Goal: Transaction & Acquisition: Purchase product/service

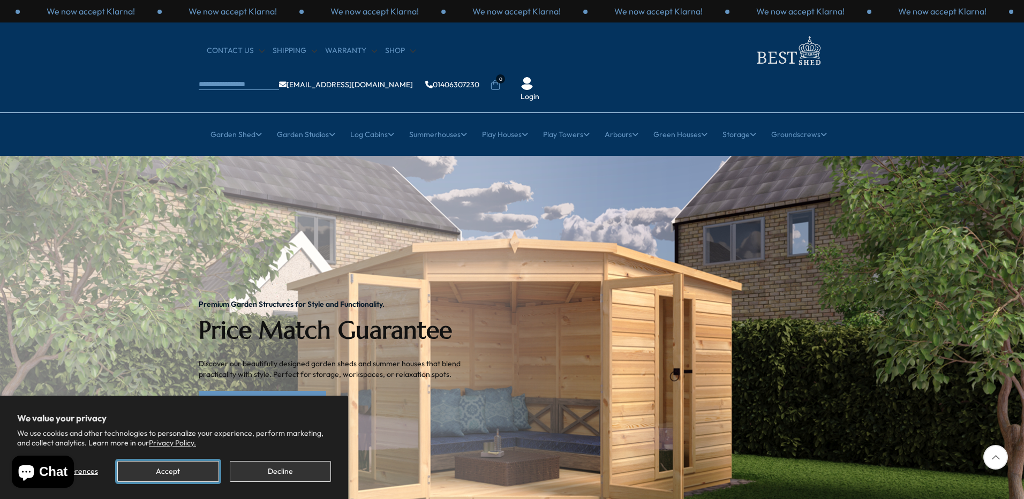
click at [185, 474] on button "Accept" at bounding box center [167, 471] width 101 height 21
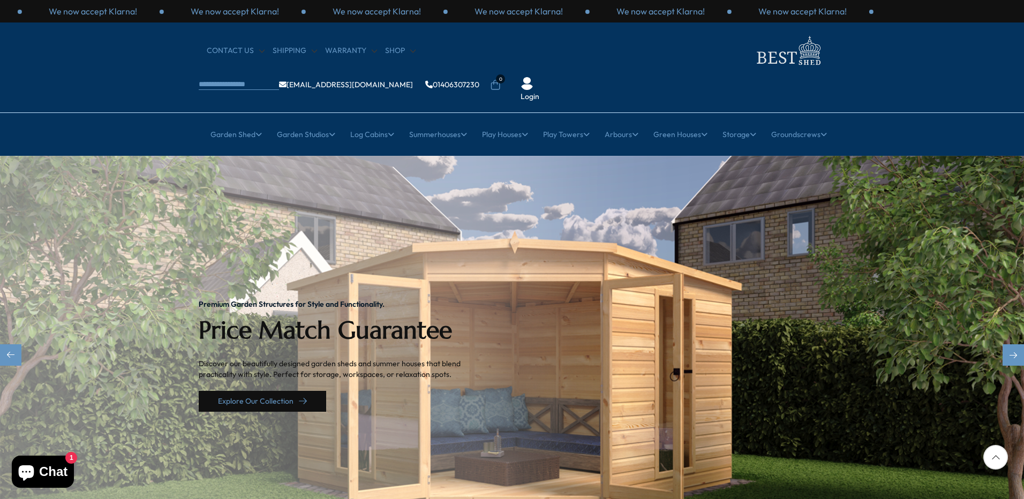
click at [277, 391] on link "Explore Our Collection" at bounding box center [262, 401] width 127 height 21
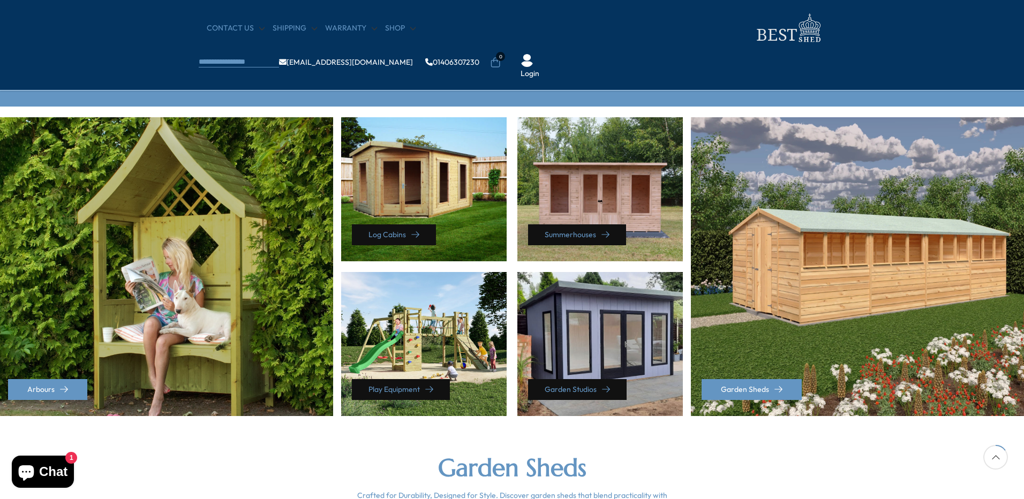
scroll to position [428, 0]
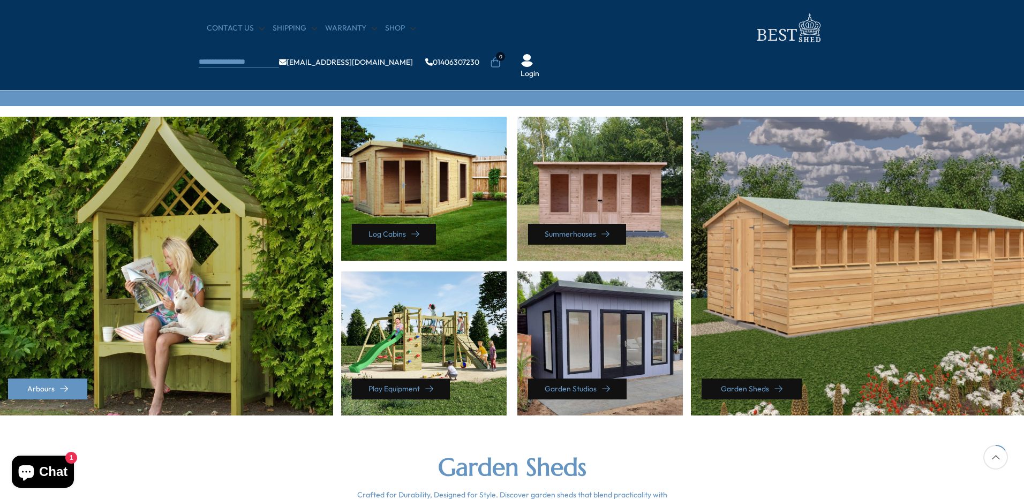
click at [759, 390] on link "Garden Sheds" at bounding box center [751, 389] width 100 height 21
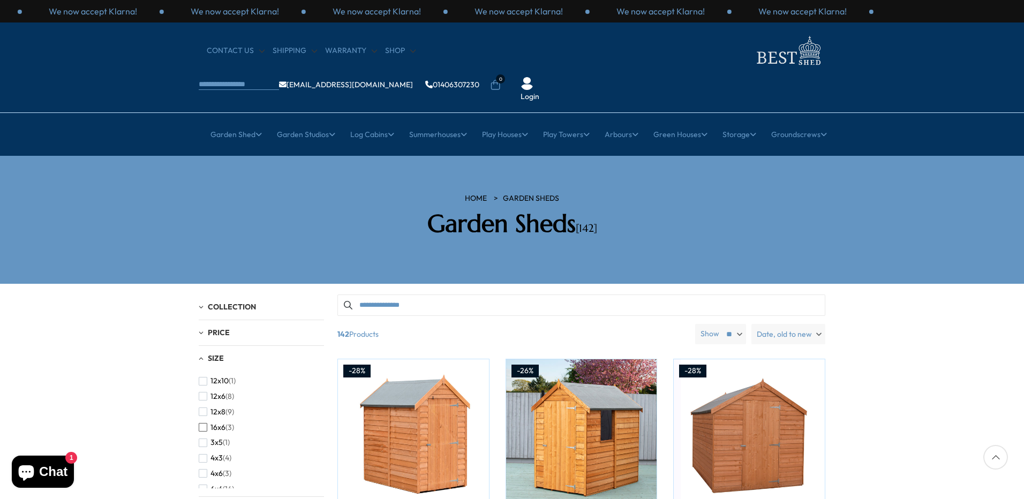
scroll to position [107, 0]
click at [216, 406] on span "16x6" at bounding box center [217, 410] width 15 height 9
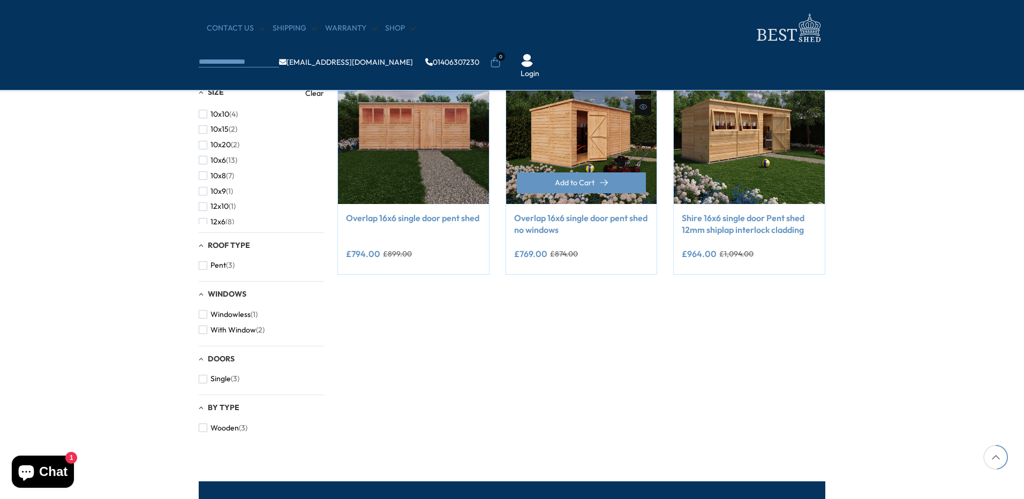
scroll to position [54, 0]
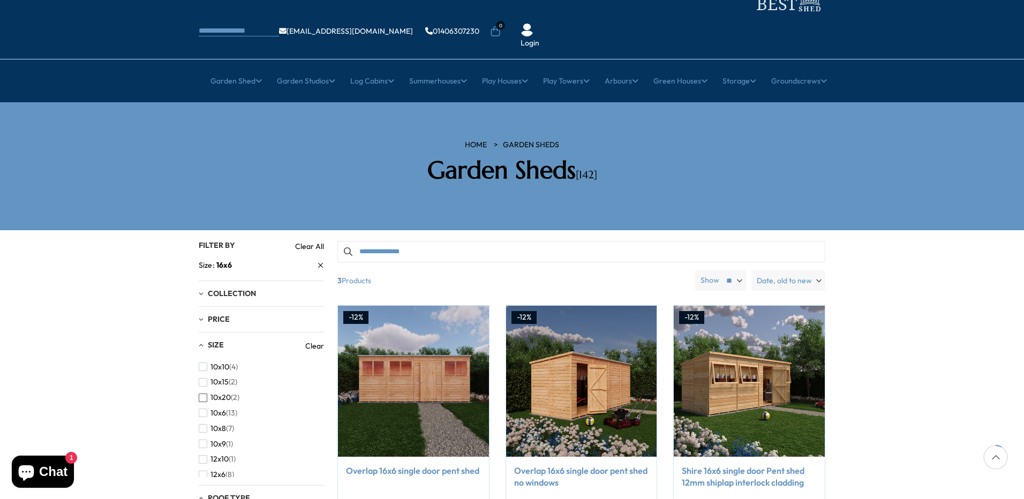
click at [216, 409] on span "10x6" at bounding box center [218, 413] width 16 height 9
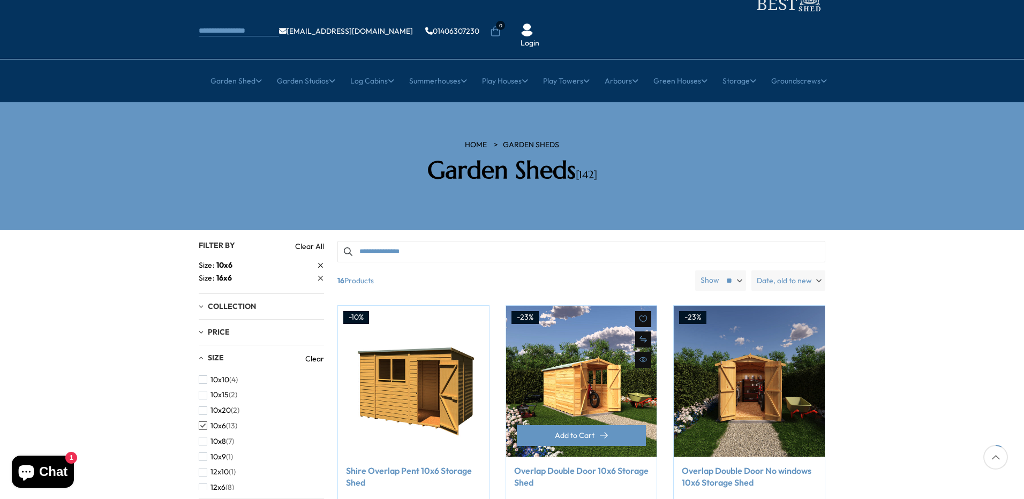
click at [570, 355] on img at bounding box center [581, 381] width 151 height 151
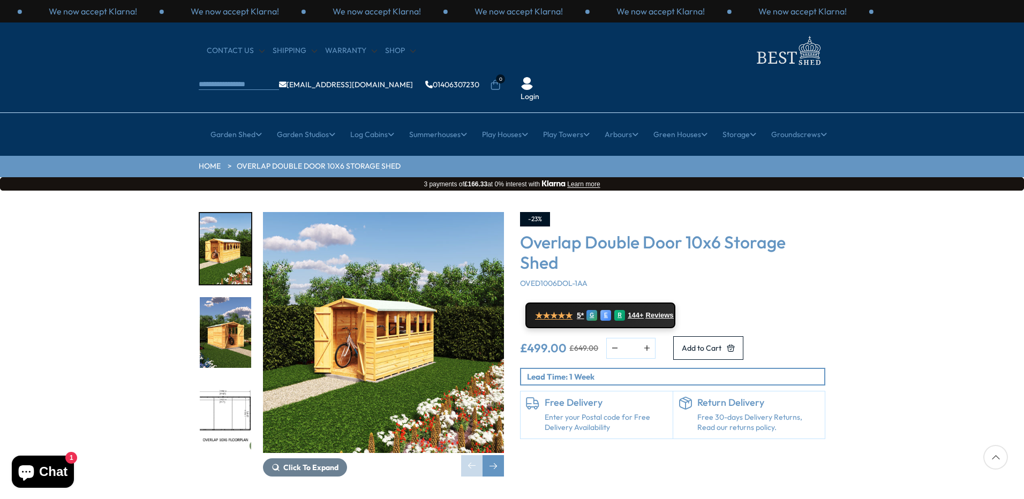
click at [220, 381] on img "3 / 18" at bounding box center [225, 416] width 51 height 71
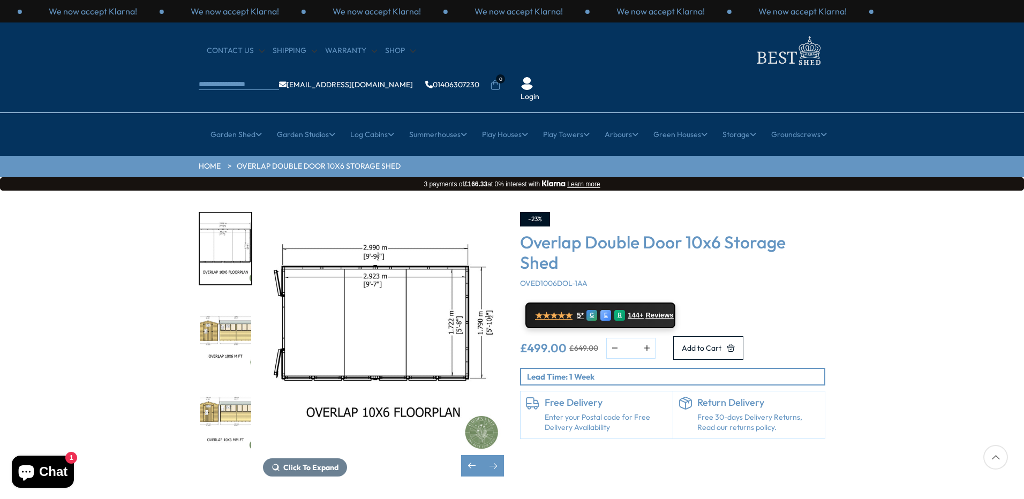
click at [218, 305] on img "4 / 18" at bounding box center [225, 332] width 51 height 71
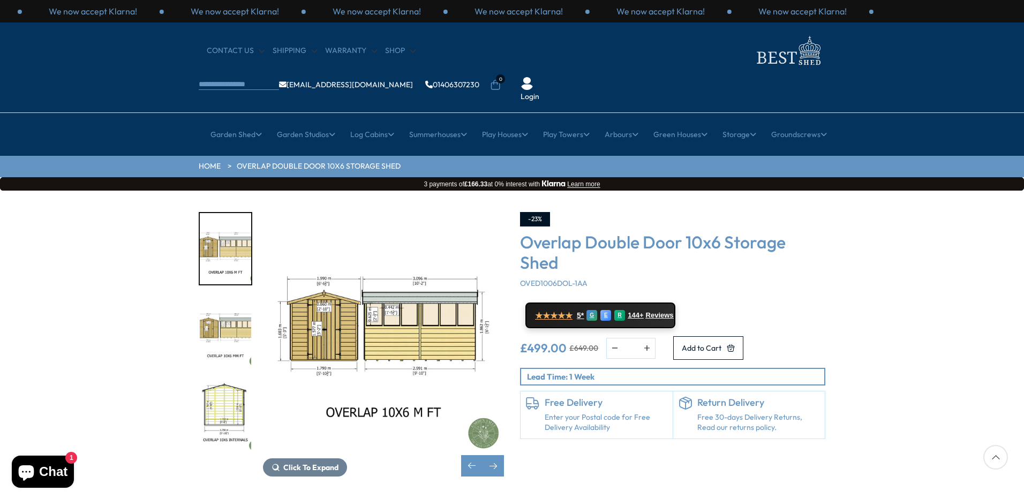
click at [329, 297] on img "4 / 18" at bounding box center [383, 332] width 241 height 241
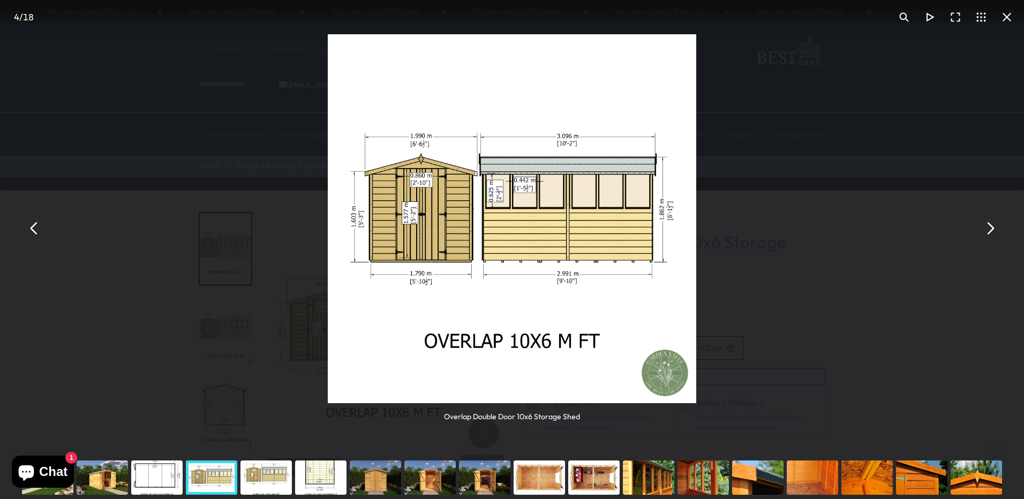
click at [424, 188] on img "You can close this modal content with the ESC key" at bounding box center [512, 218] width 369 height 369
click at [35, 226] on button "You can close this modal content with the ESC key" at bounding box center [34, 228] width 26 height 26
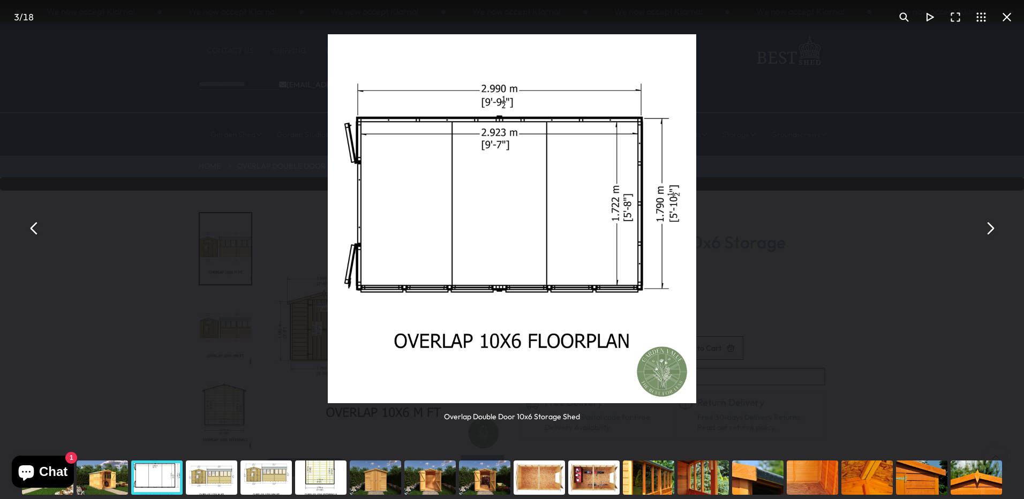
click at [31, 233] on button "You can close this modal content with the ESC key" at bounding box center [34, 228] width 26 height 26
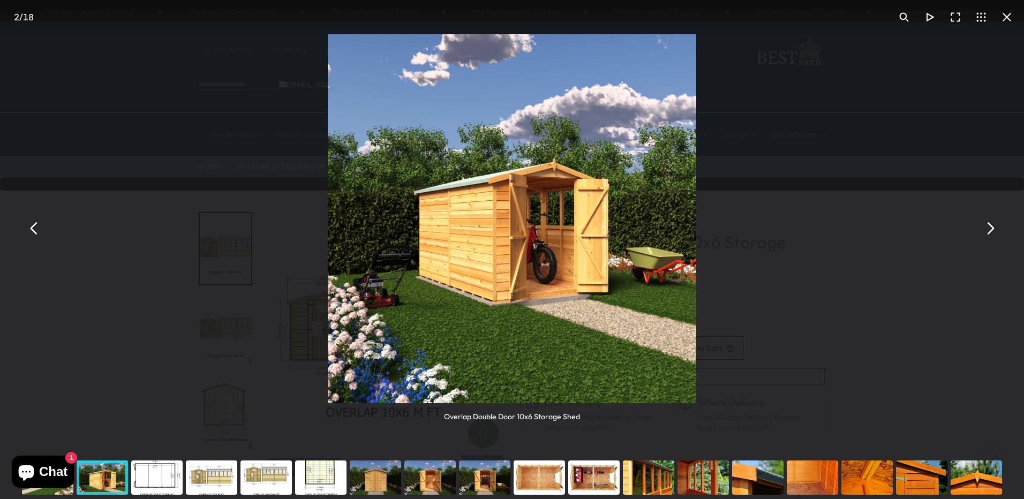
click at [40, 224] on button "You can close this modal content with the ESC key" at bounding box center [34, 228] width 26 height 26
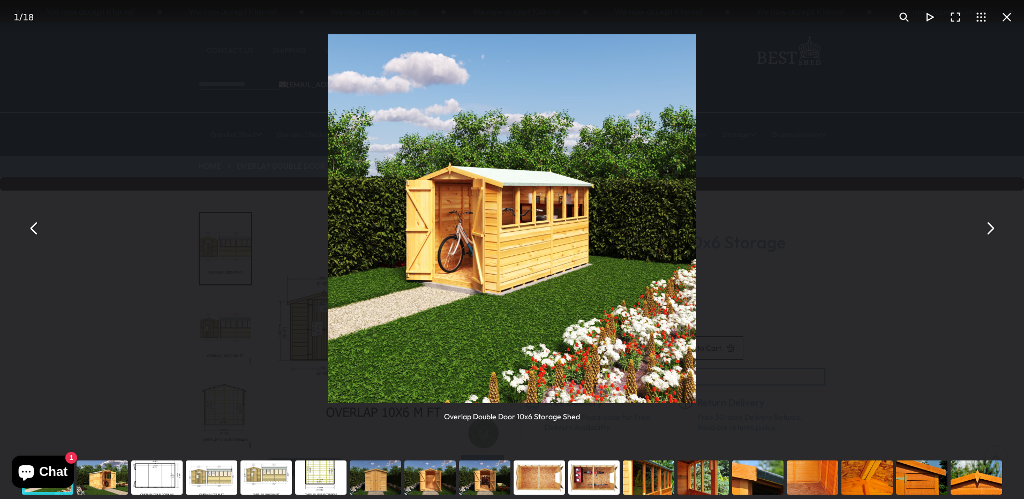
click at [42, 226] on button "You can close this modal content with the ESC key" at bounding box center [34, 228] width 26 height 26
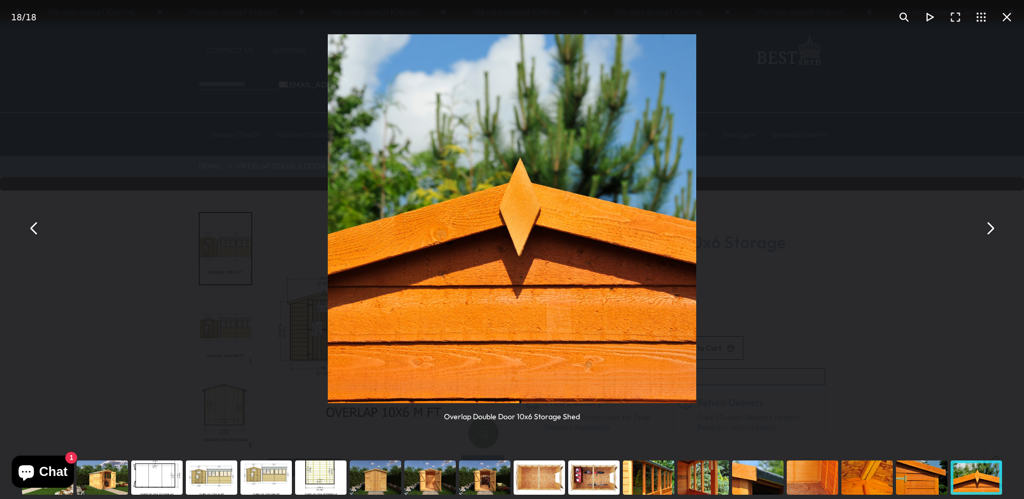
click at [41, 226] on button "You can close this modal content with the ESC key" at bounding box center [34, 228] width 26 height 26
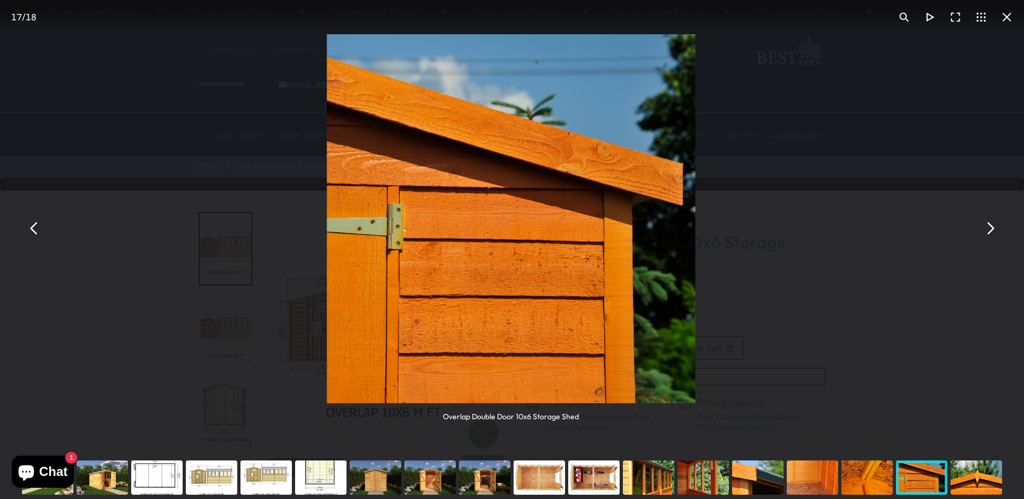
click at [39, 226] on button "You can close this modal content with the ESC key" at bounding box center [34, 228] width 26 height 26
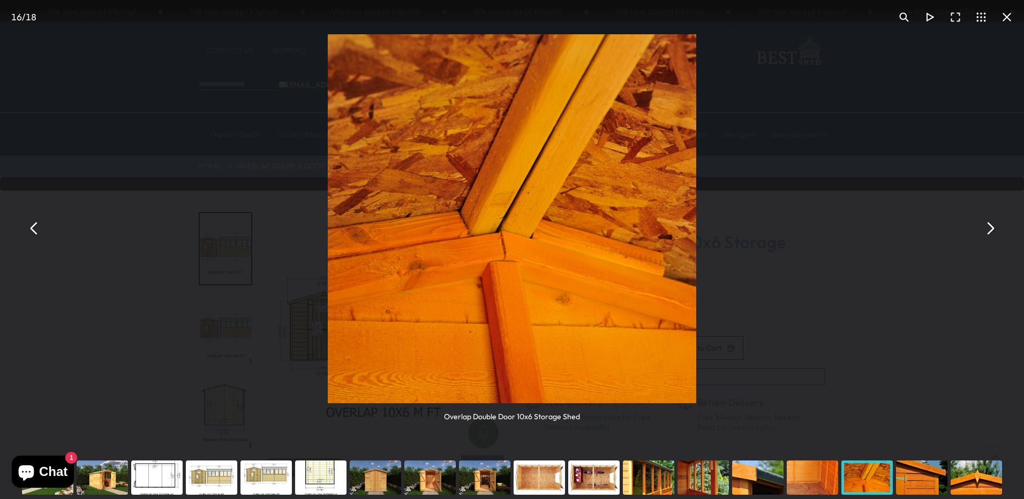
click at [32, 225] on button "You can close this modal content with the ESC key" at bounding box center [34, 228] width 26 height 26
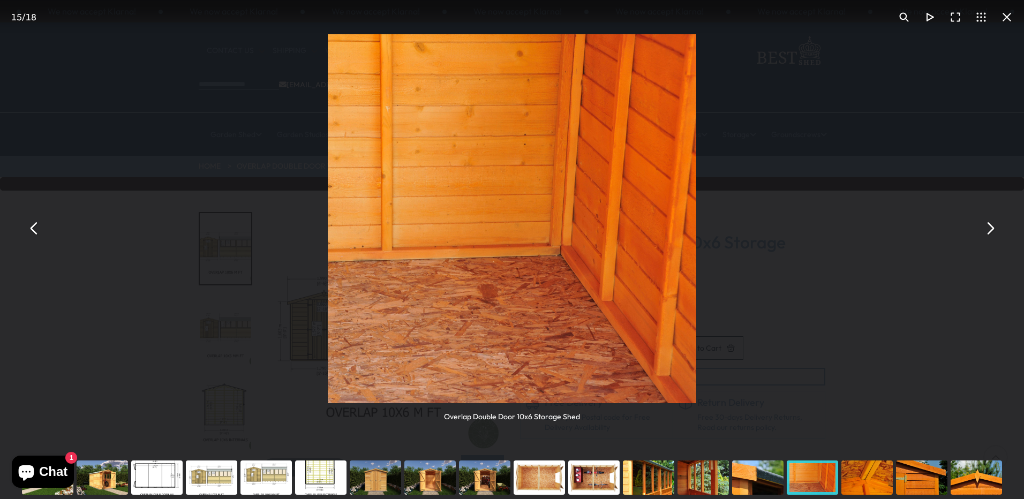
click at [32, 225] on button "You can close this modal content with the ESC key" at bounding box center [34, 228] width 26 height 26
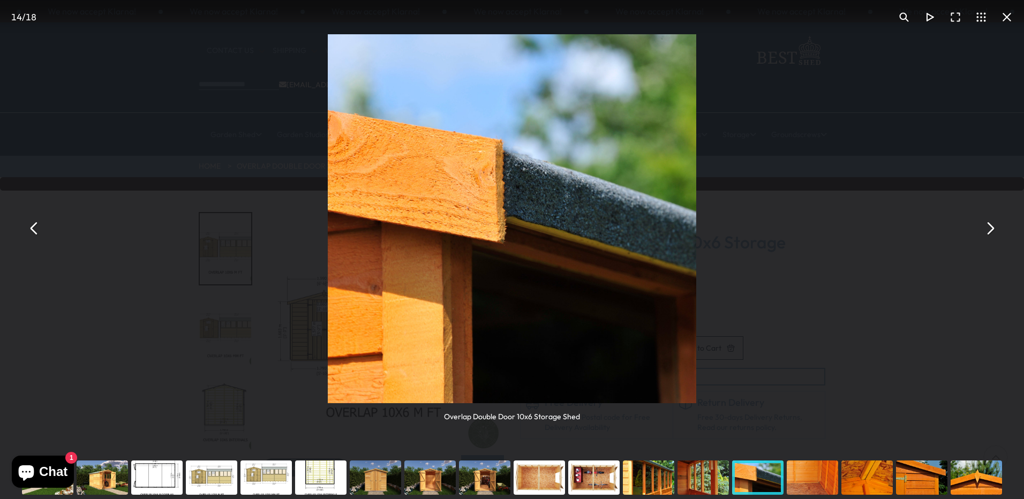
click at [32, 225] on button "You can close this modal content with the ESC key" at bounding box center [34, 228] width 26 height 26
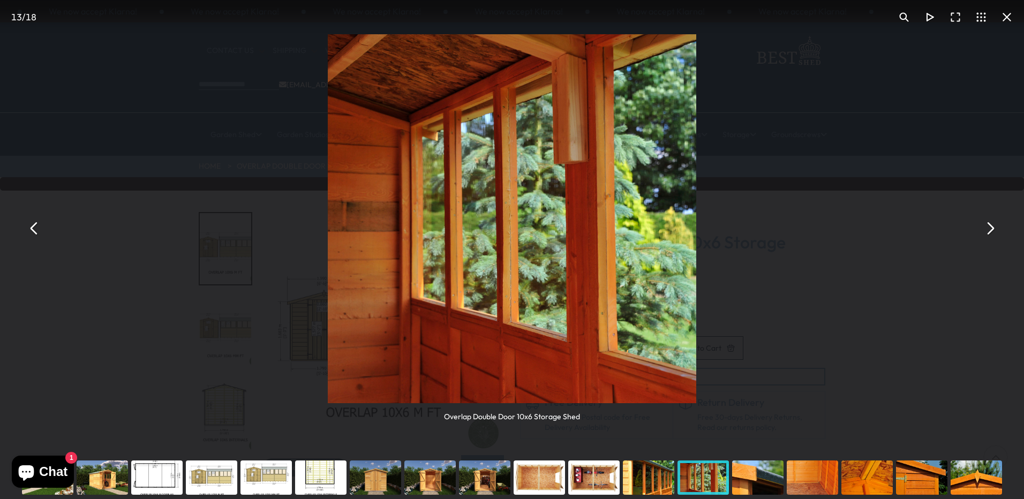
click at [32, 225] on button "You can close this modal content with the ESC key" at bounding box center [34, 228] width 26 height 26
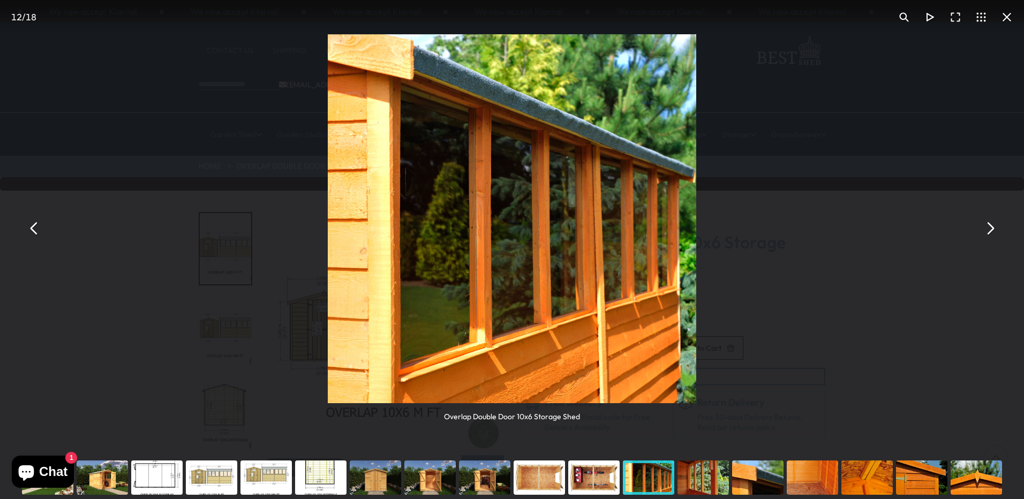
click at [1007, 13] on button "You can close this modal content with the ESC key" at bounding box center [1007, 17] width 26 height 26
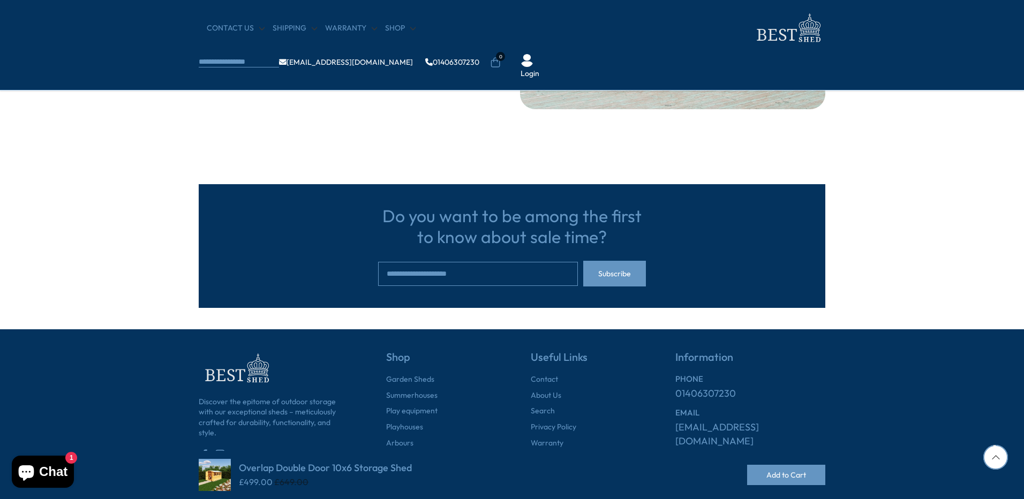
scroll to position [2782, 0]
